Goal: Check status: Check status

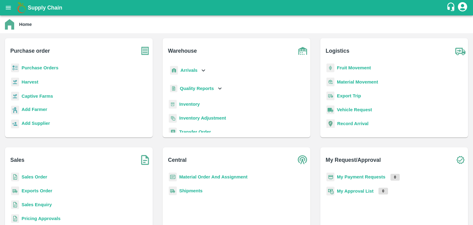
click at [33, 173] on p "Sales Order" at bounding box center [35, 176] width 26 height 7
click at [46, 177] on b "Sales Order" at bounding box center [35, 176] width 26 height 5
